Goal: Transaction & Acquisition: Purchase product/service

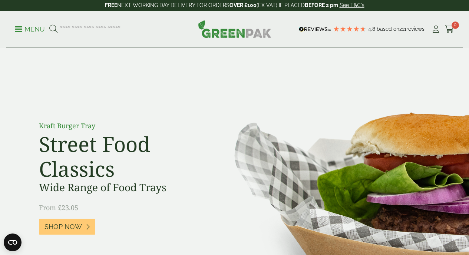
click at [23, 28] on p "Menu" at bounding box center [30, 29] width 30 height 9
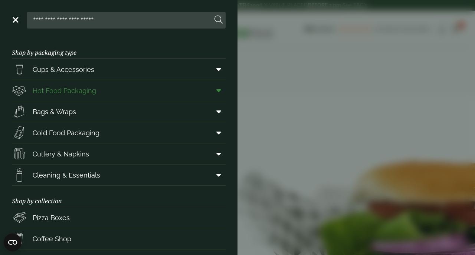
click at [107, 87] on link "Hot Food Packaging" at bounding box center [119, 90] width 214 height 21
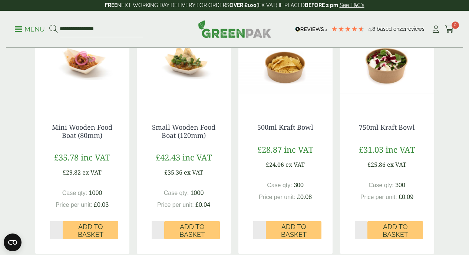
scroll to position [476, 0]
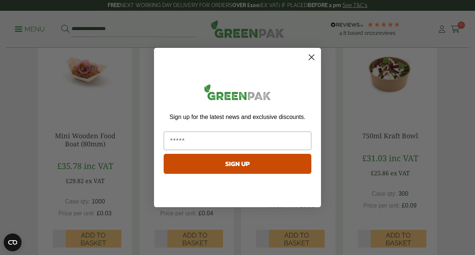
click at [314, 58] on circle "Close dialog" at bounding box center [311, 57] width 12 height 12
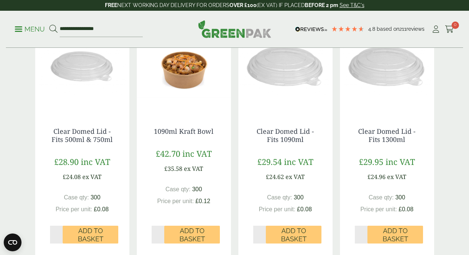
scroll to position [716, 0]
